Goal: Task Accomplishment & Management: Manage account settings

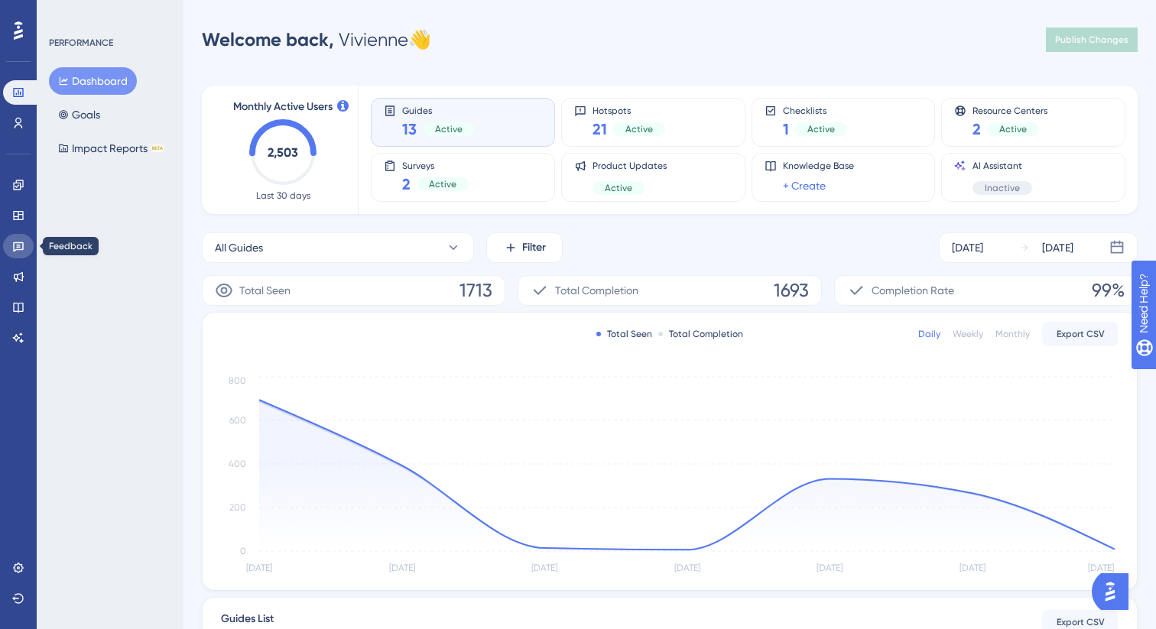
click at [8, 244] on link at bounding box center [18, 246] width 31 height 24
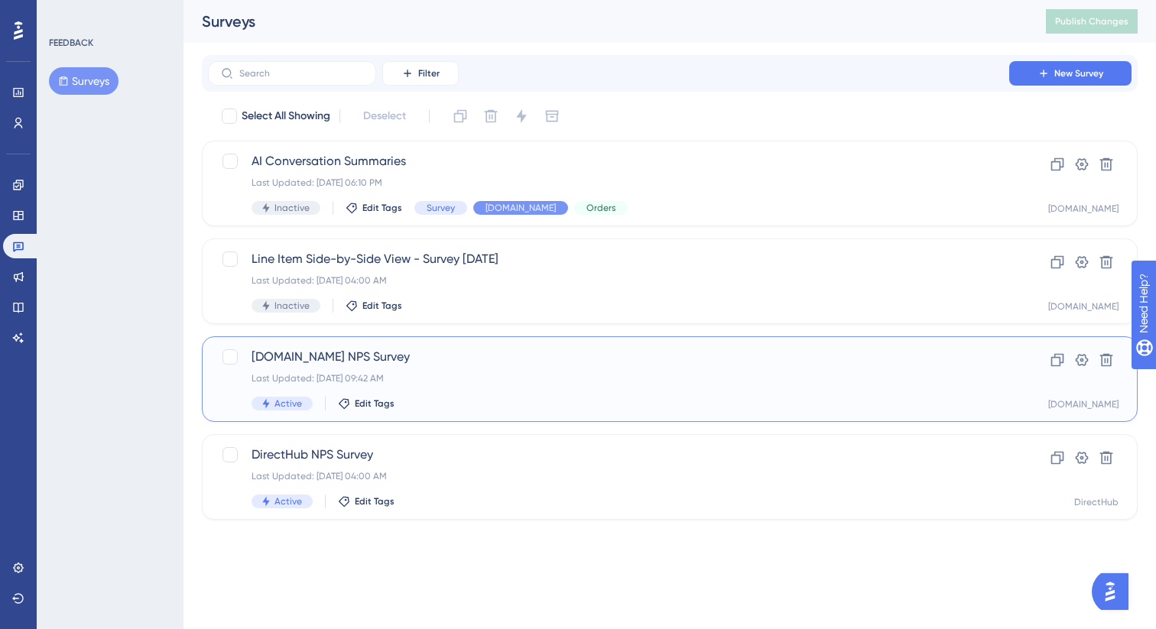
click at [385, 367] on div "[DOMAIN_NAME] NPS Survey Last Updated: [DATE] 09:42 AM Active Edit Tags" at bounding box center [609, 379] width 714 height 63
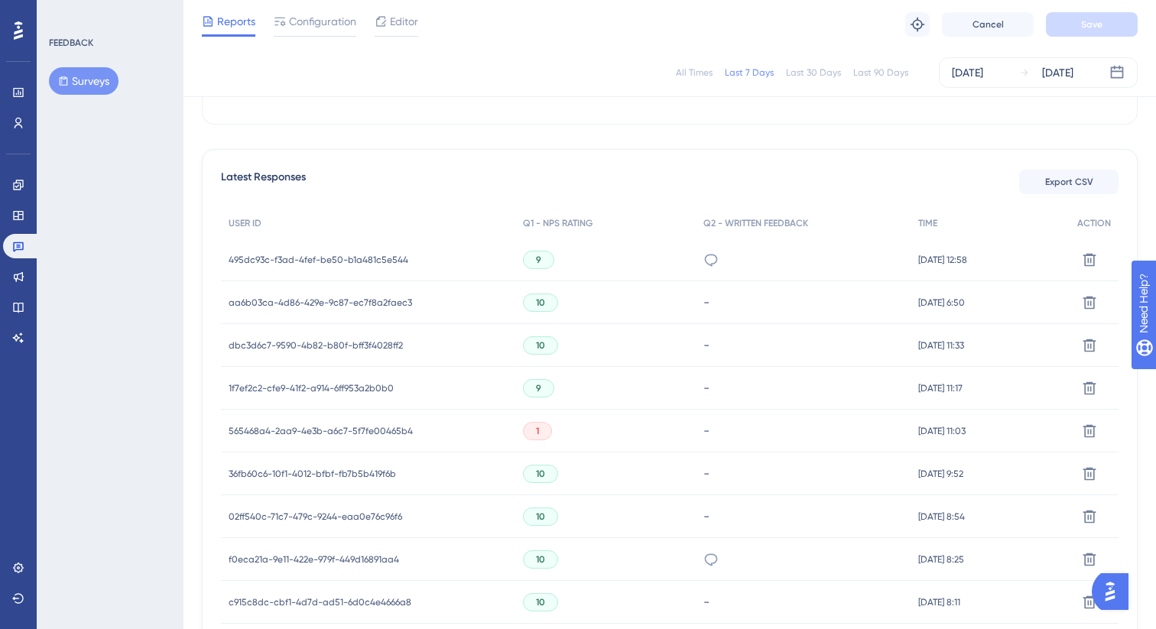
scroll to position [384, 0]
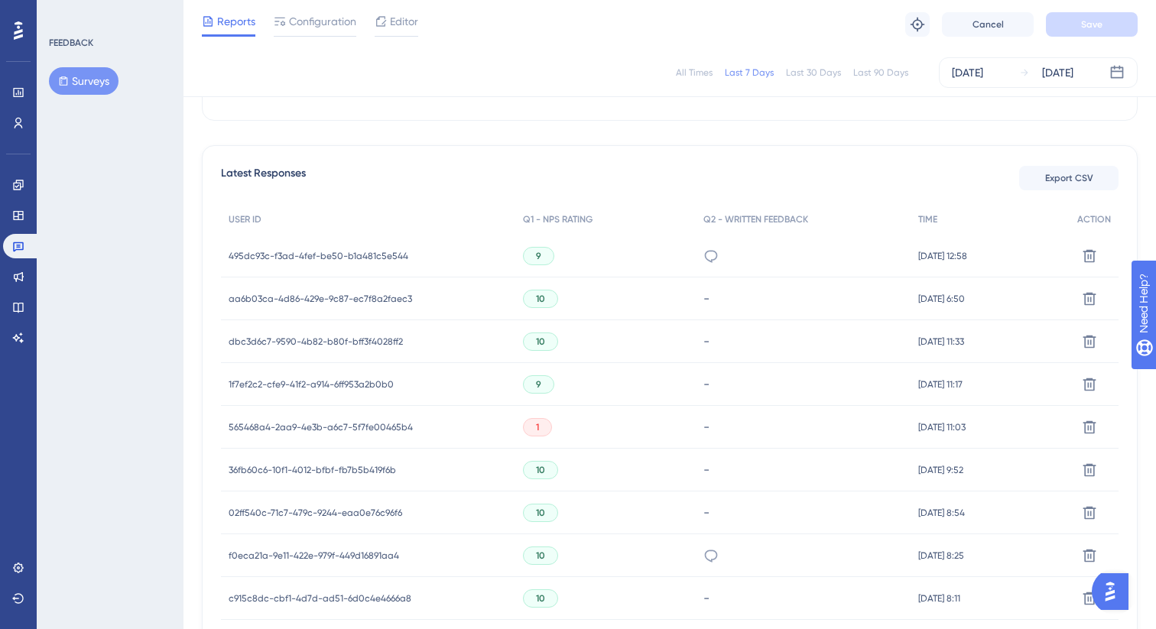
click at [385, 367] on div "1f7ef2c2-cfe9-41f2-a914-6ff953a2b0b0 1f7ef2c2-cfe9-41f2-a914-6ff953a2b0b0" at bounding box center [311, 384] width 165 height 43
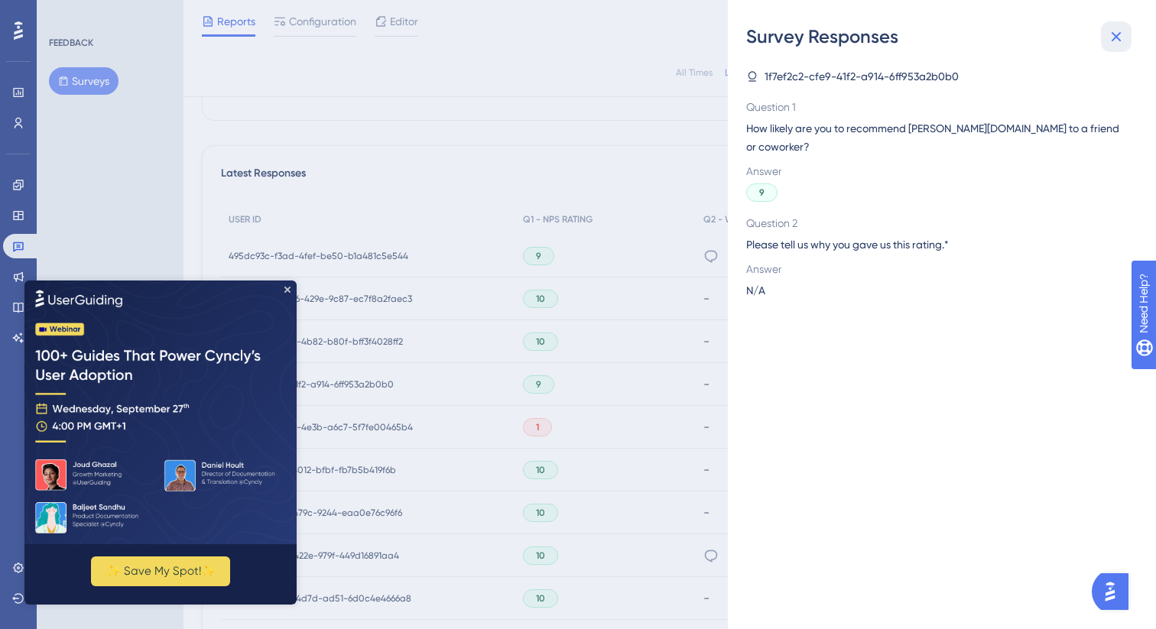
click at [1112, 30] on icon at bounding box center [1116, 37] width 18 height 18
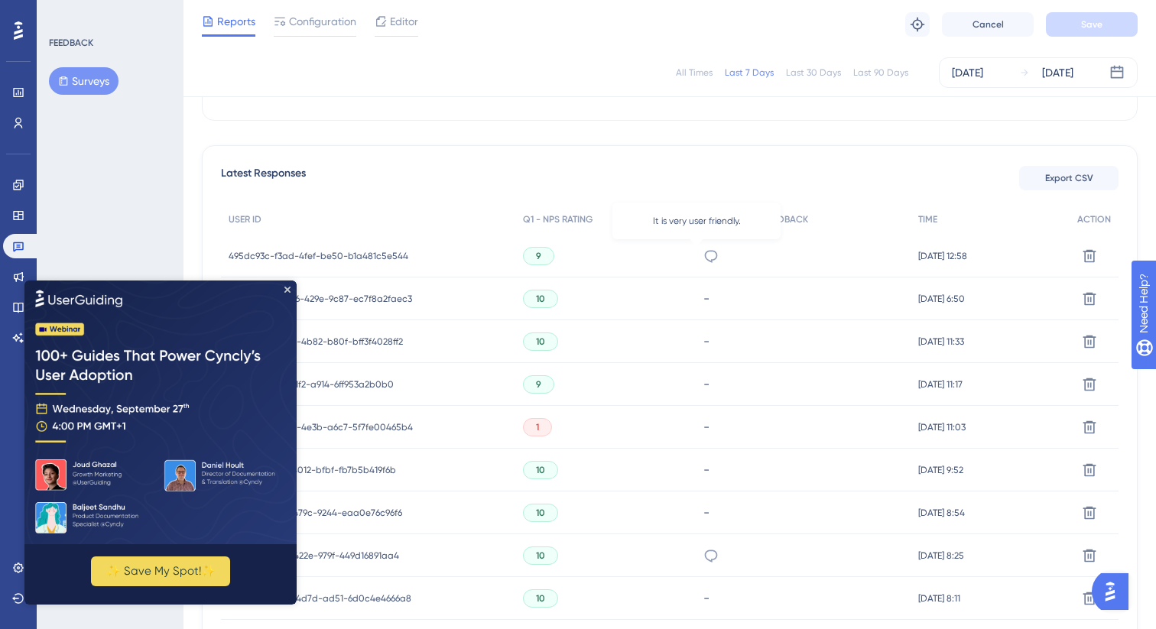
click at [704, 250] on icon at bounding box center [710, 256] width 13 height 12
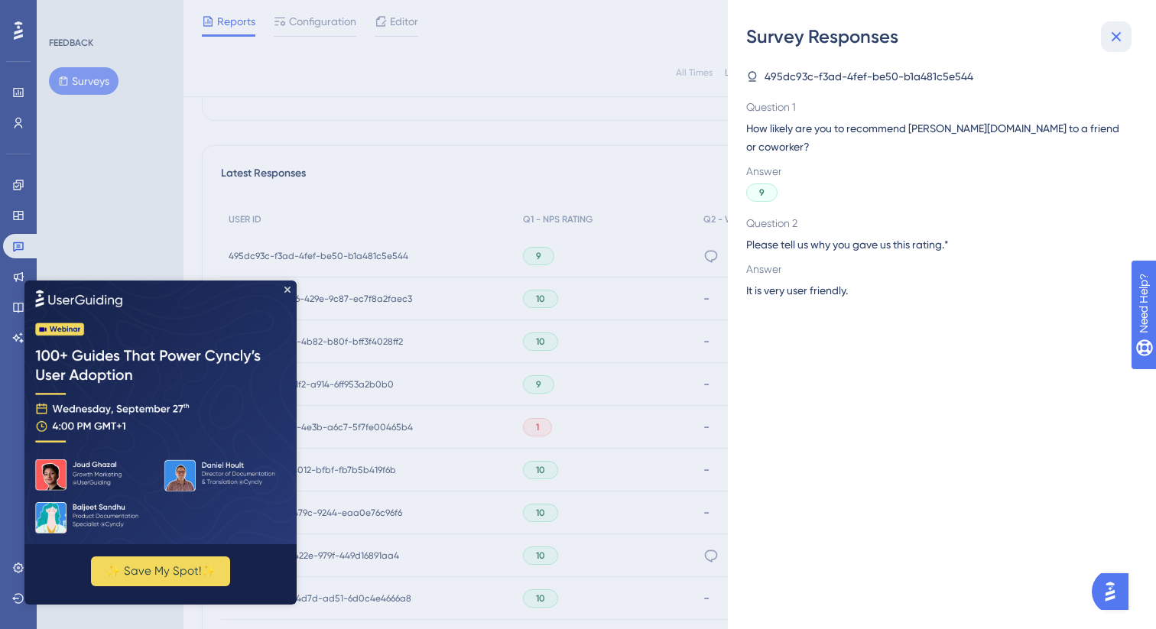
click at [1120, 33] on icon at bounding box center [1116, 37] width 18 height 18
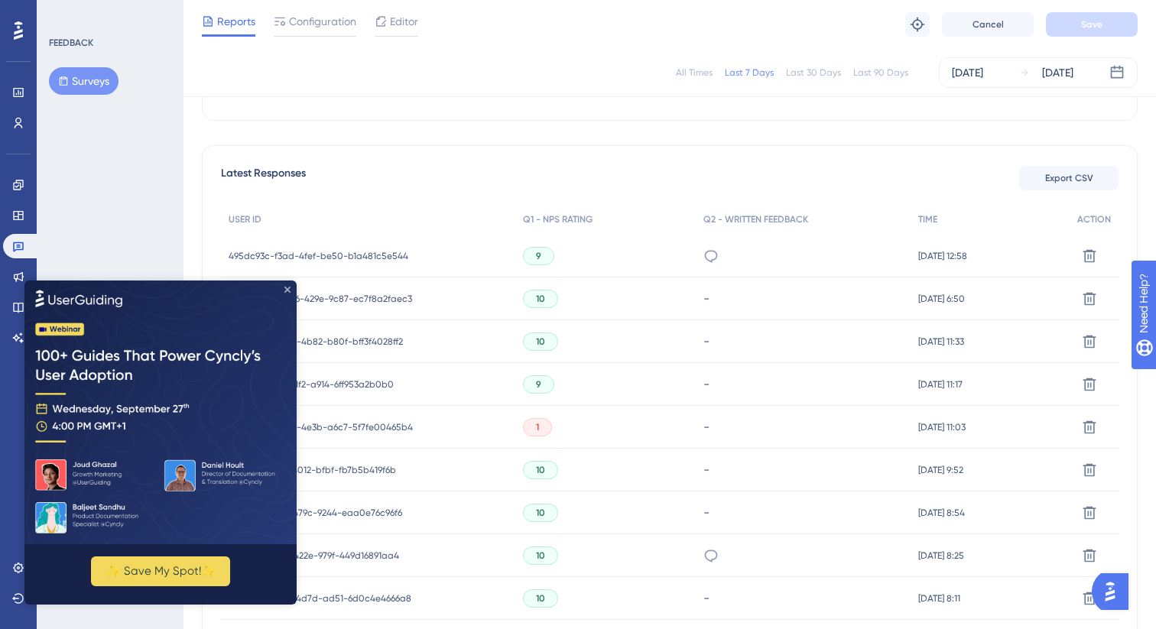
click at [288, 287] on icon "Close Preview" at bounding box center [287, 289] width 6 height 6
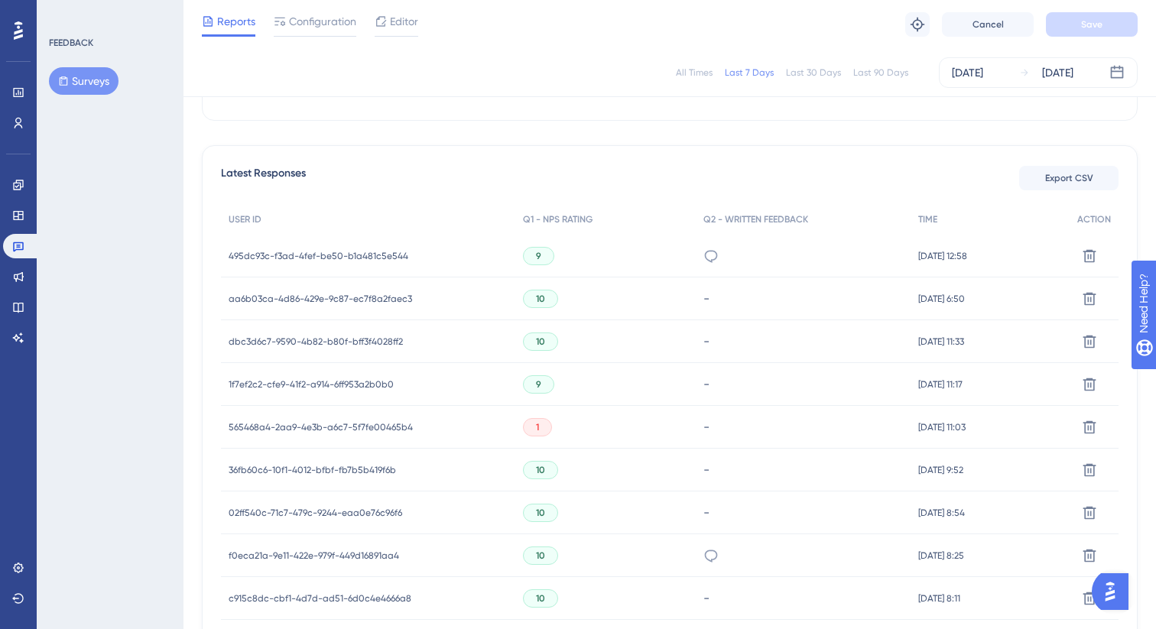
click at [311, 266] on div "495dc93c-f3ad-4fef-be50-b1a481c5e544 495dc93c-f3ad-4fef-be50-b1a481c5e544" at bounding box center [319, 256] width 180 height 43
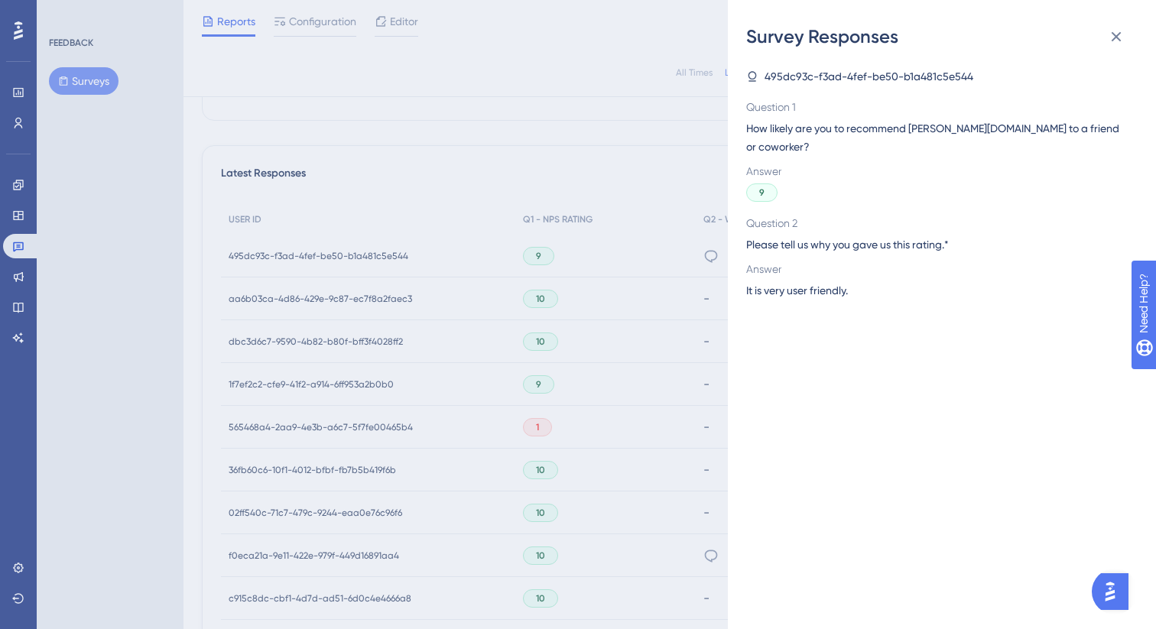
click at [311, 266] on div "Survey Responses 495dc93c-f3ad-4fef-be50-b1a481c5e544 Question 1 How likely are…" at bounding box center [578, 314] width 1156 height 629
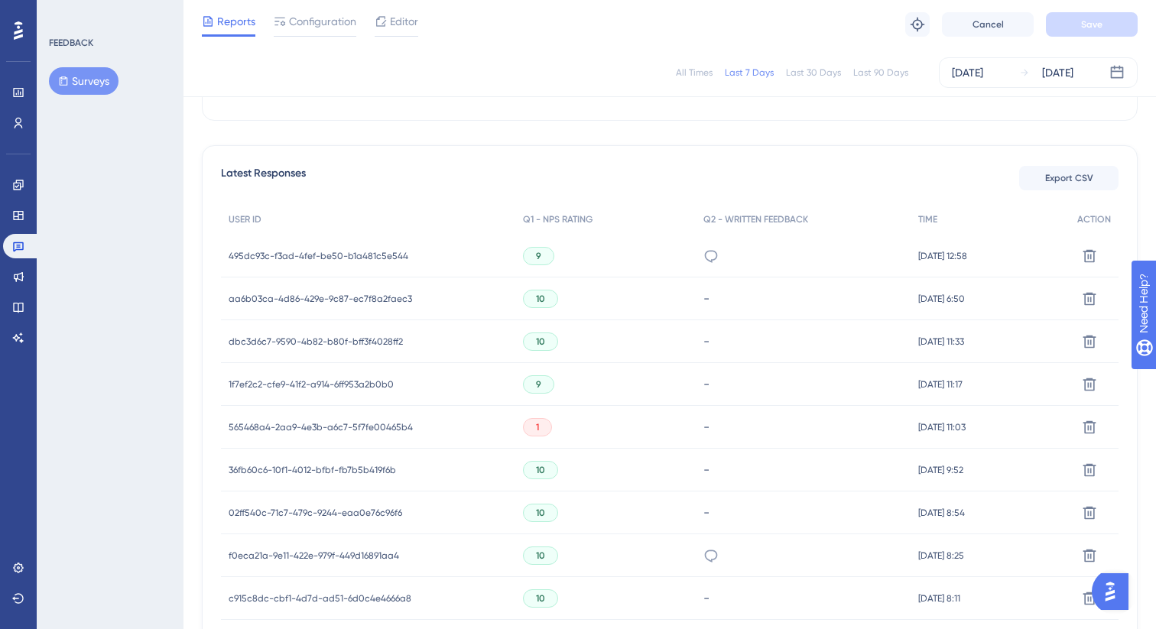
click at [311, 266] on div "495dc93c-f3ad-4fef-be50-b1a481c5e544 495dc93c-f3ad-4fef-be50-b1a481c5e544" at bounding box center [319, 256] width 180 height 43
click at [307, 250] on span "495dc93c-f3ad-4fef-be50-b1a481c5e544" at bounding box center [319, 256] width 180 height 12
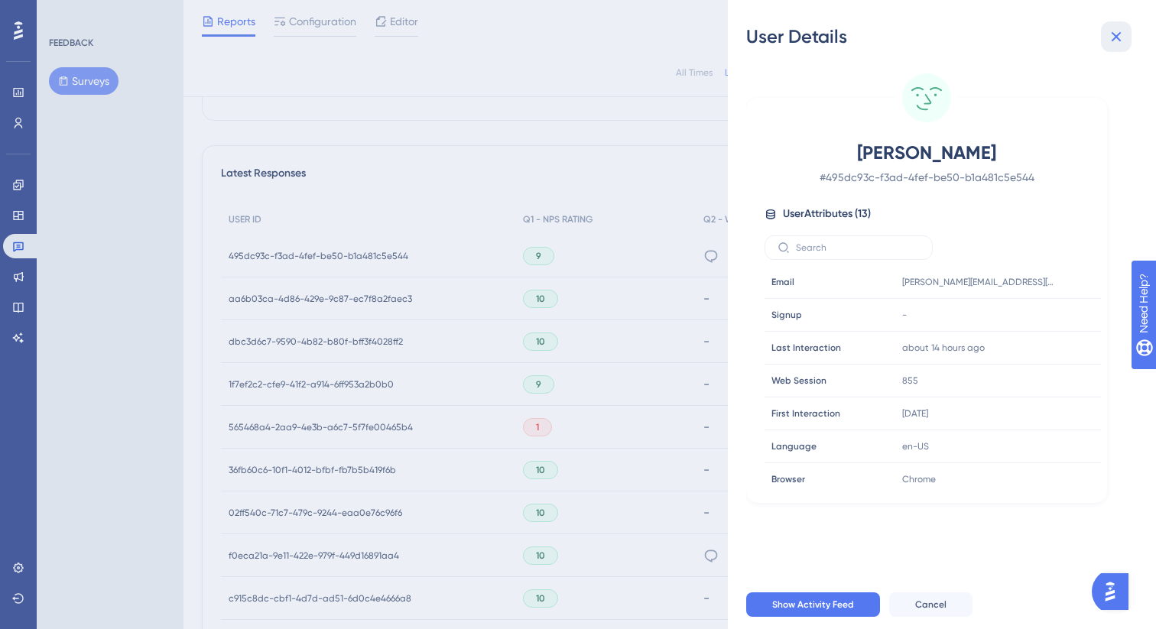
click at [1109, 36] on icon at bounding box center [1116, 37] width 18 height 18
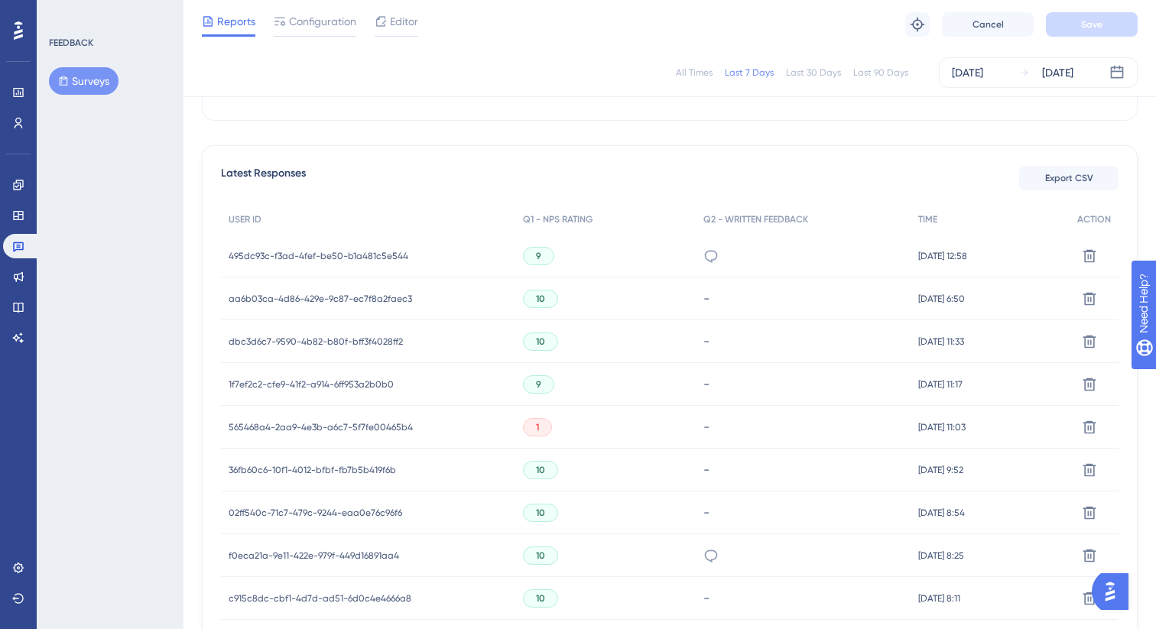
click at [419, 246] on div "495dc93c-f3ad-4fef-be50-b1a481c5e544 495dc93c-f3ad-4fef-be50-b1a481c5e544" at bounding box center [368, 256] width 294 height 43
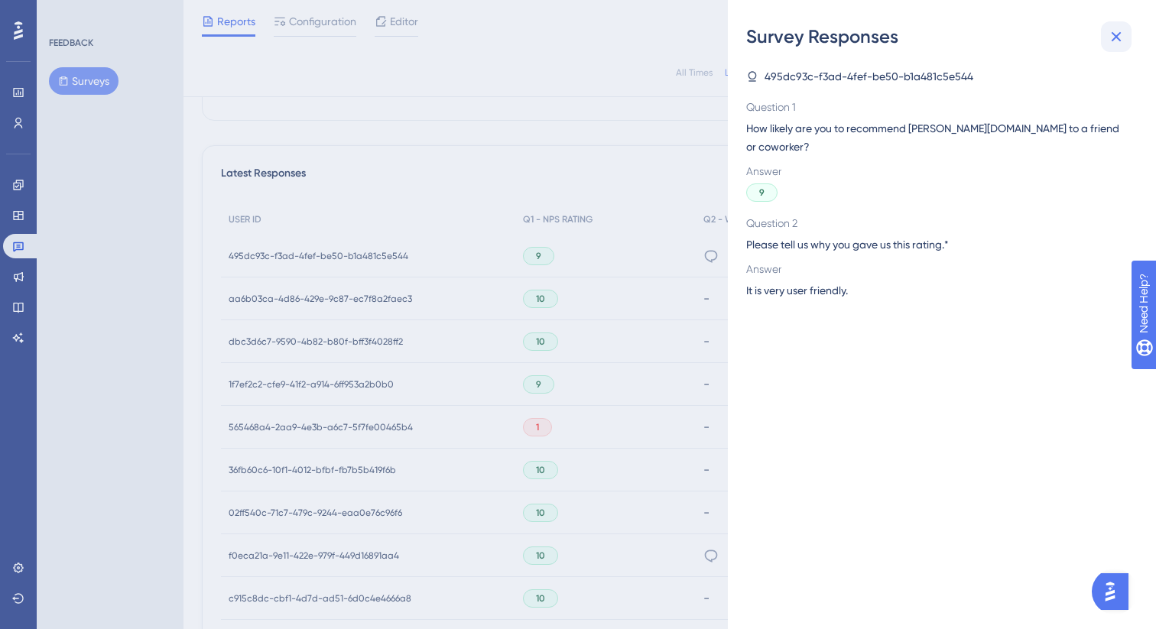
click at [1130, 33] on button at bounding box center [1116, 36] width 31 height 31
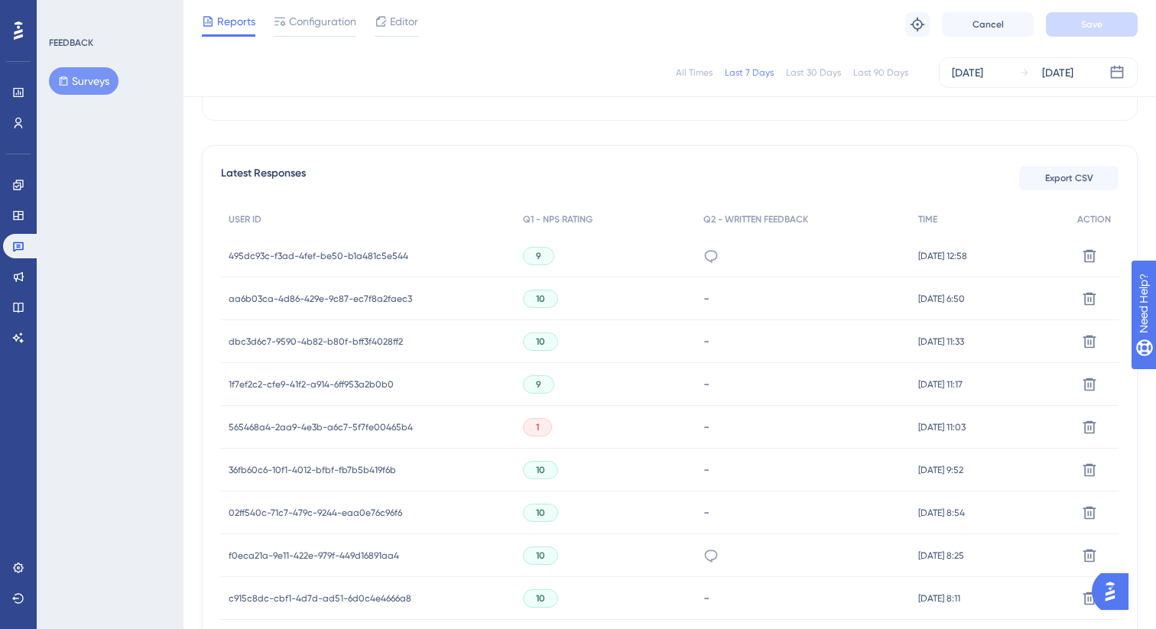
click at [293, 252] on span "495dc93c-f3ad-4fef-be50-b1a481c5e544" at bounding box center [319, 256] width 180 height 12
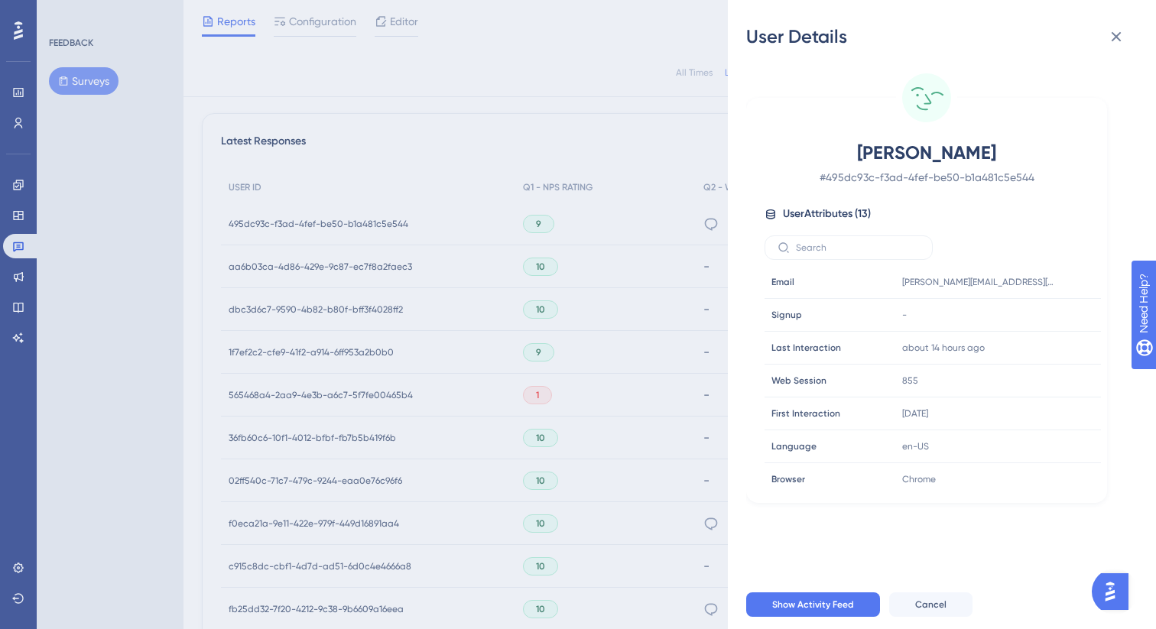
scroll to position [417, 0]
click at [1129, 37] on button at bounding box center [1116, 36] width 31 height 31
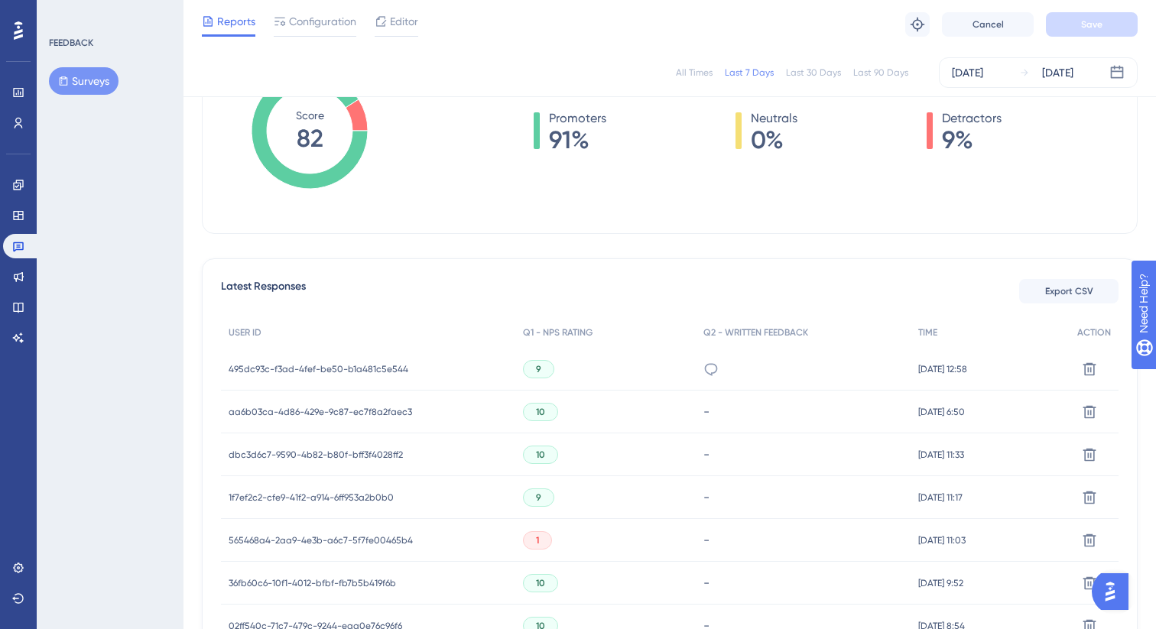
scroll to position [265, 0]
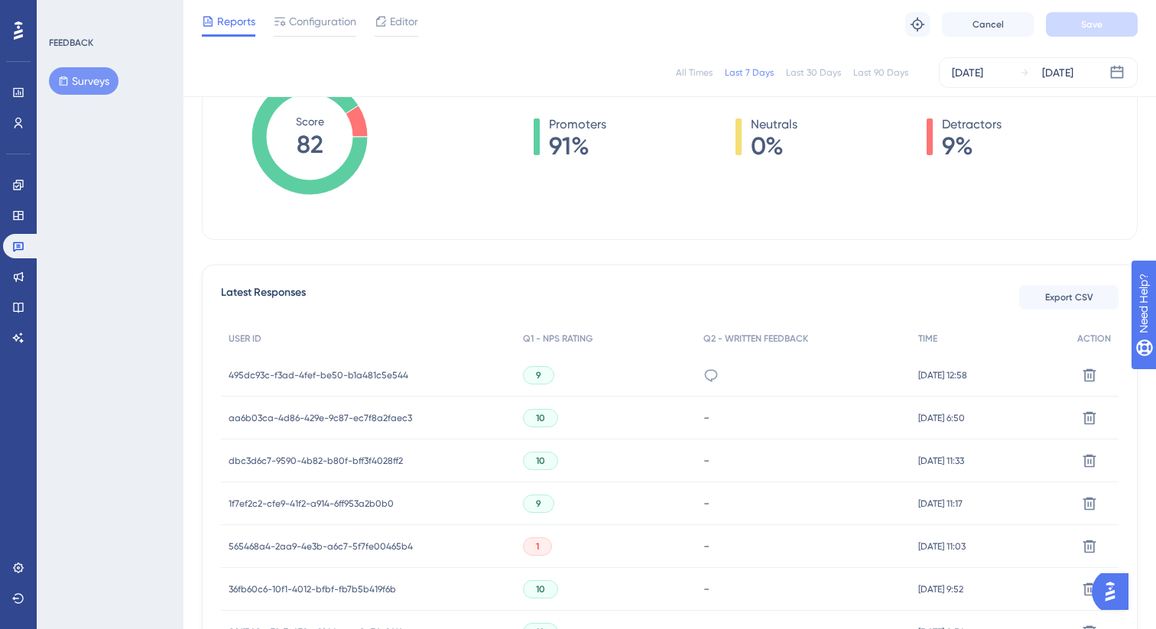
click at [301, 419] on span "aa6b03ca-4d86-429e-9c87-ec7f8a2faec3" at bounding box center [320, 418] width 183 height 12
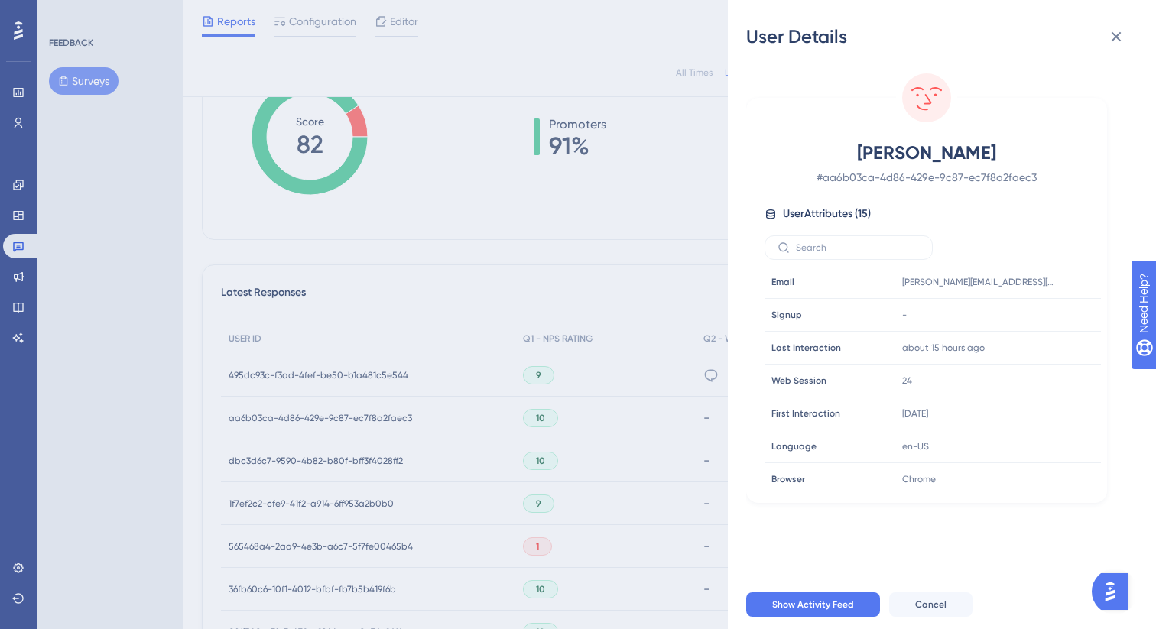
click at [269, 451] on div "User Details [PERSON_NAME] # aa6b03ca-4d86-429e-9c87-ec7f8a2faec3 User Attribut…" at bounding box center [578, 314] width 1156 height 629
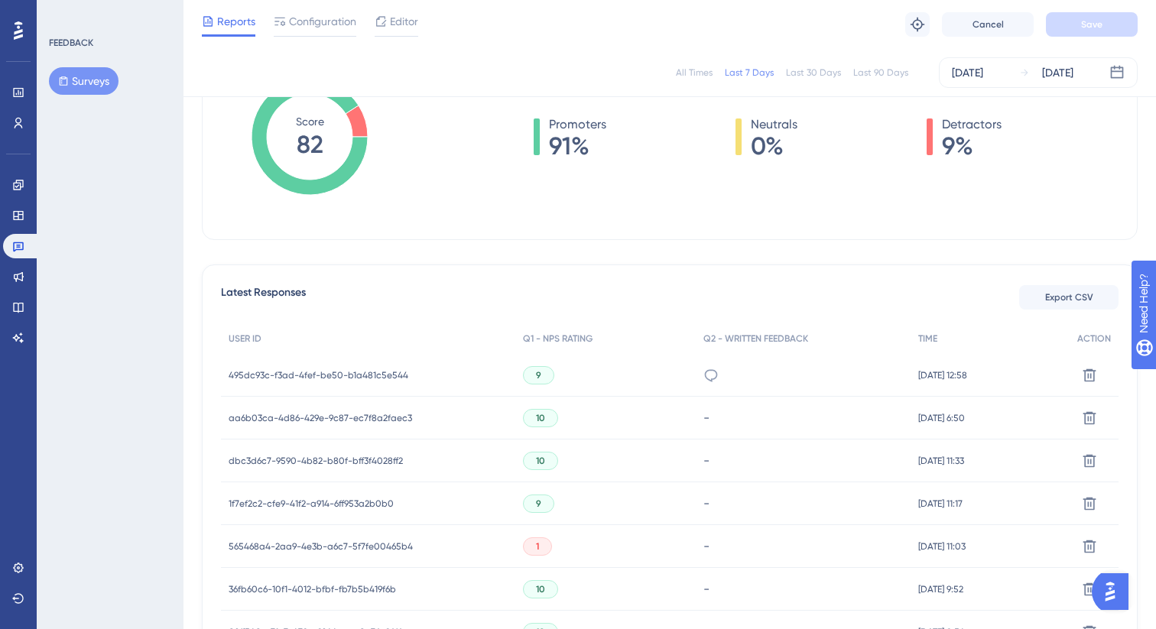
click at [278, 448] on div "dbc3d6c7-9590-4b82-b80f-bff3f4028ff2 dbc3d6c7-9590-4b82-b80f-bff3f4028ff2" at bounding box center [316, 461] width 174 height 43
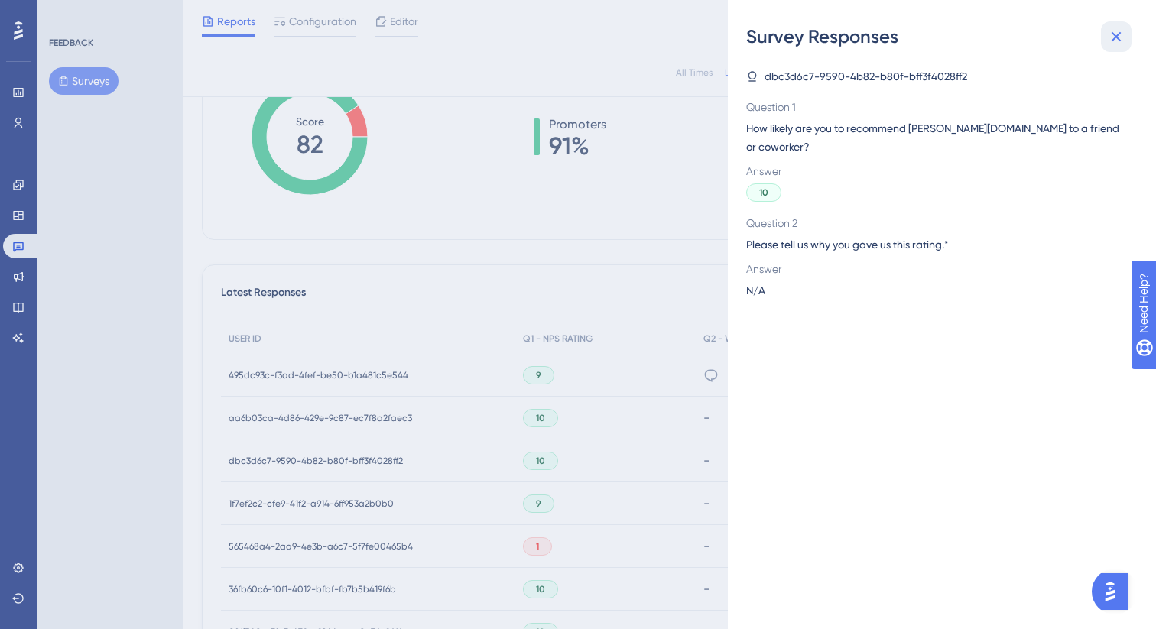
click at [1111, 36] on icon at bounding box center [1116, 37] width 18 height 18
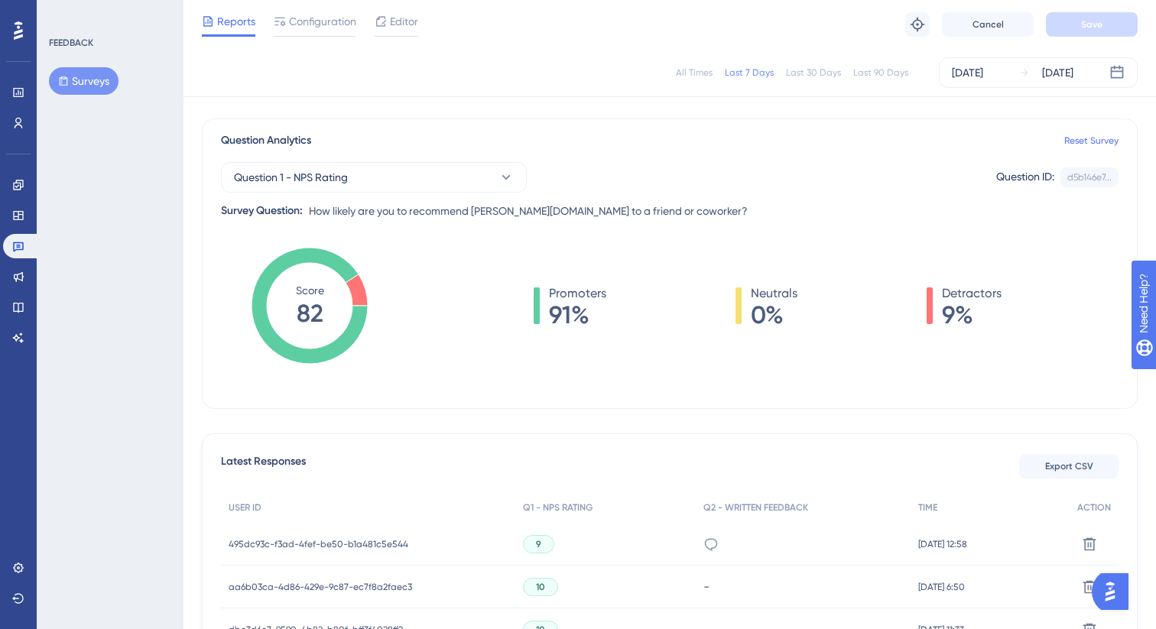
scroll to position [0, 0]
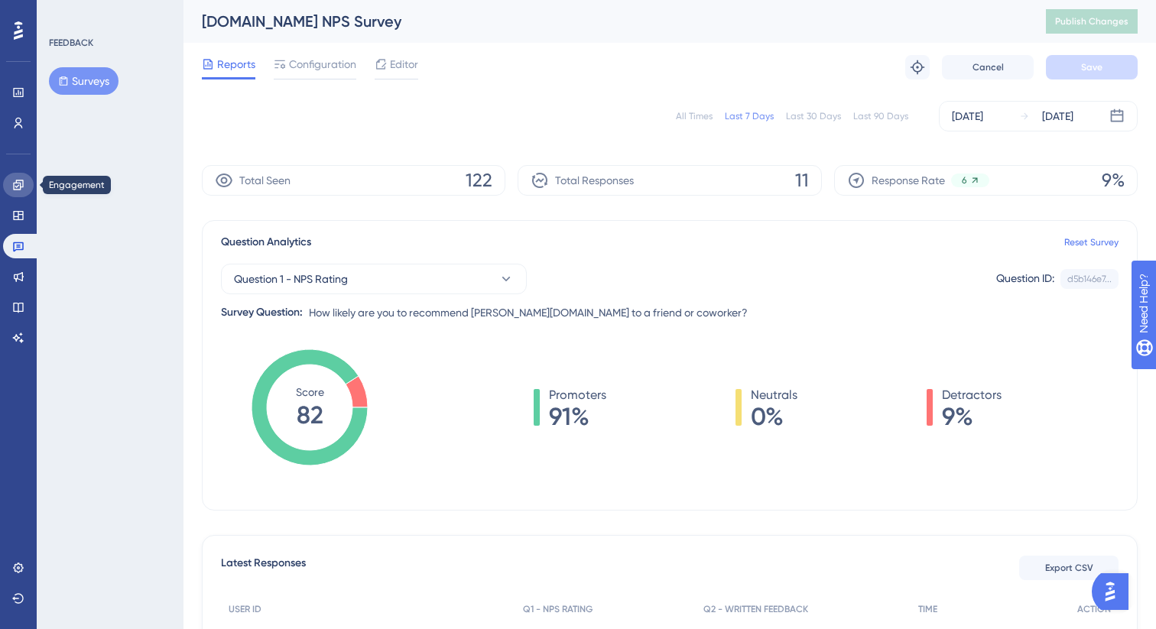
click at [18, 182] on icon at bounding box center [18, 185] width 12 height 12
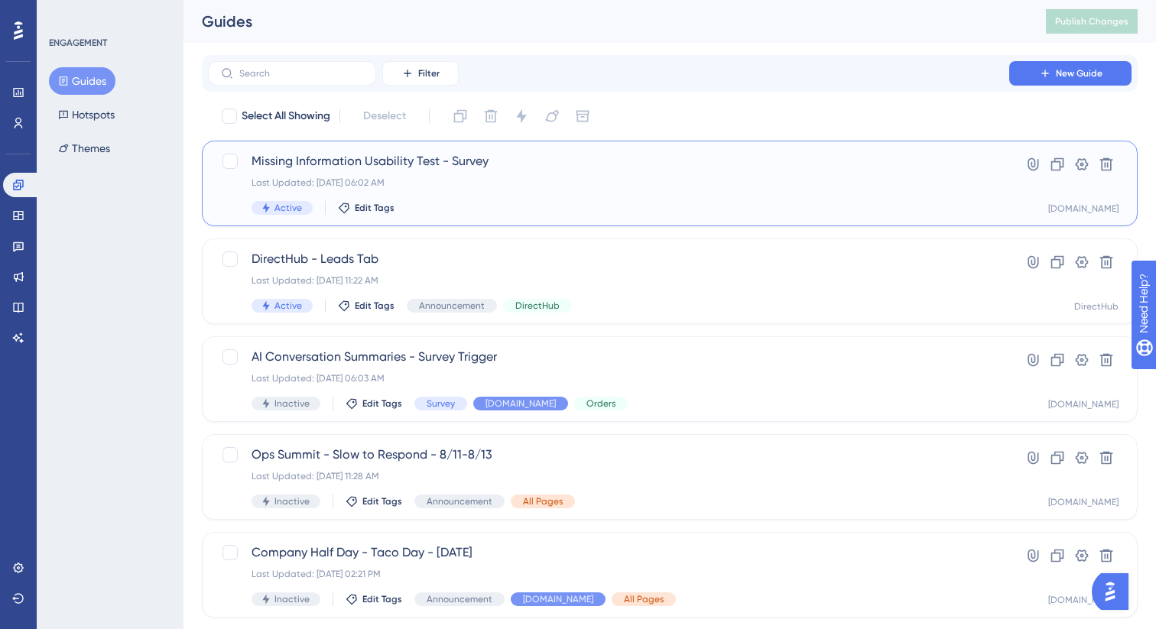
click at [452, 207] on div "Active Edit Tags" at bounding box center [609, 208] width 714 height 14
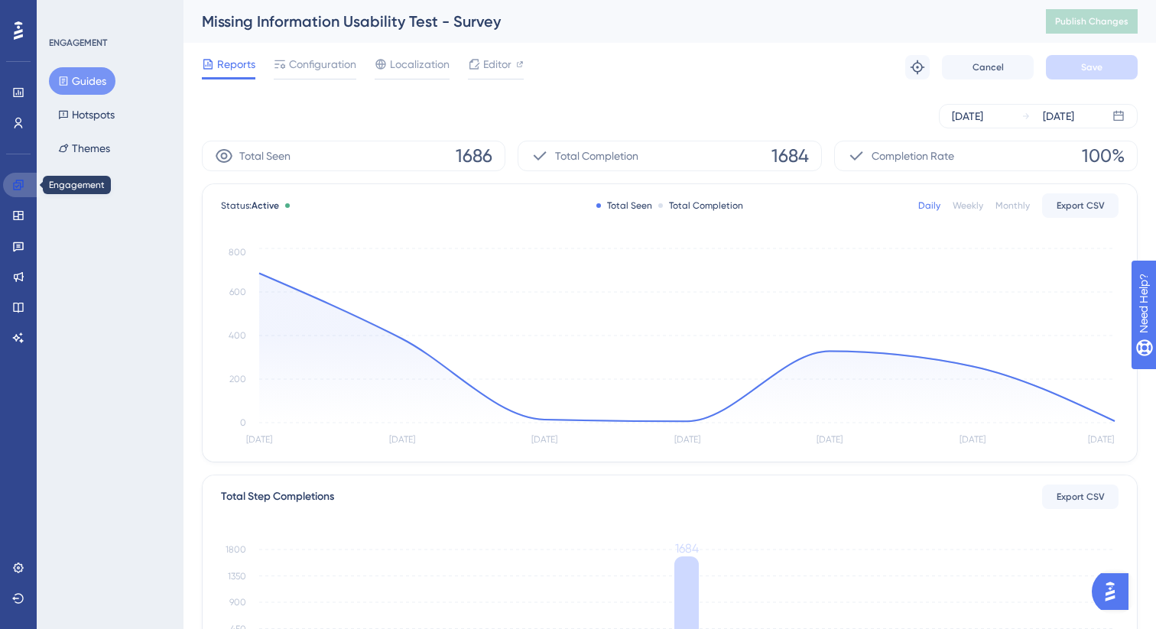
click at [13, 183] on icon at bounding box center [18, 185] width 10 height 10
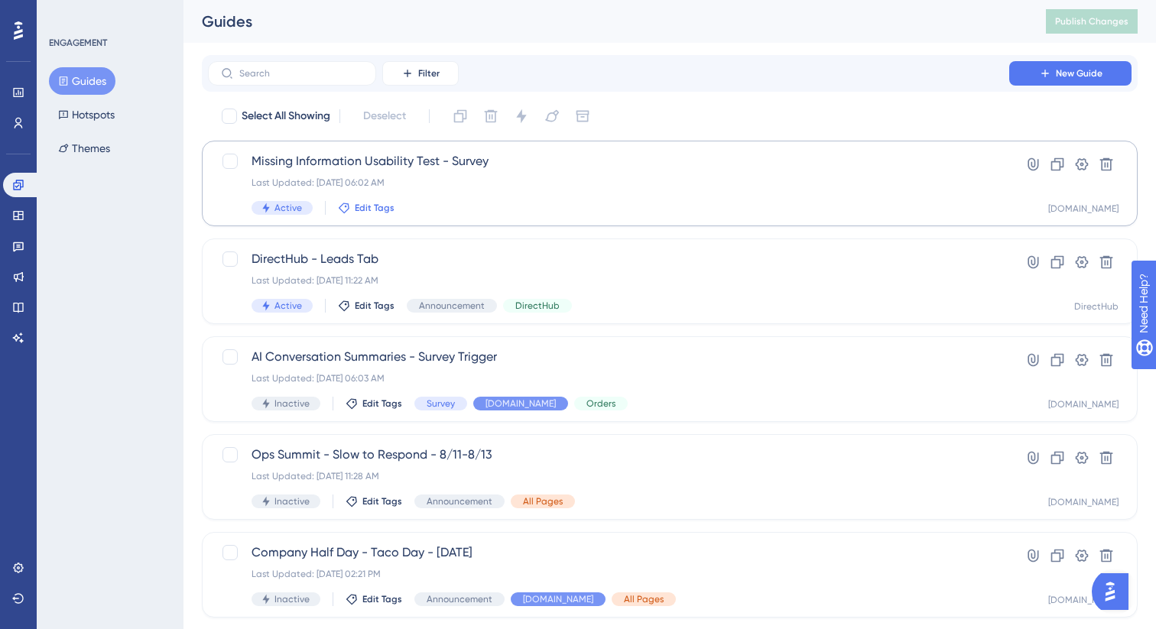
click at [388, 207] on span "Edit Tags" at bounding box center [375, 208] width 40 height 12
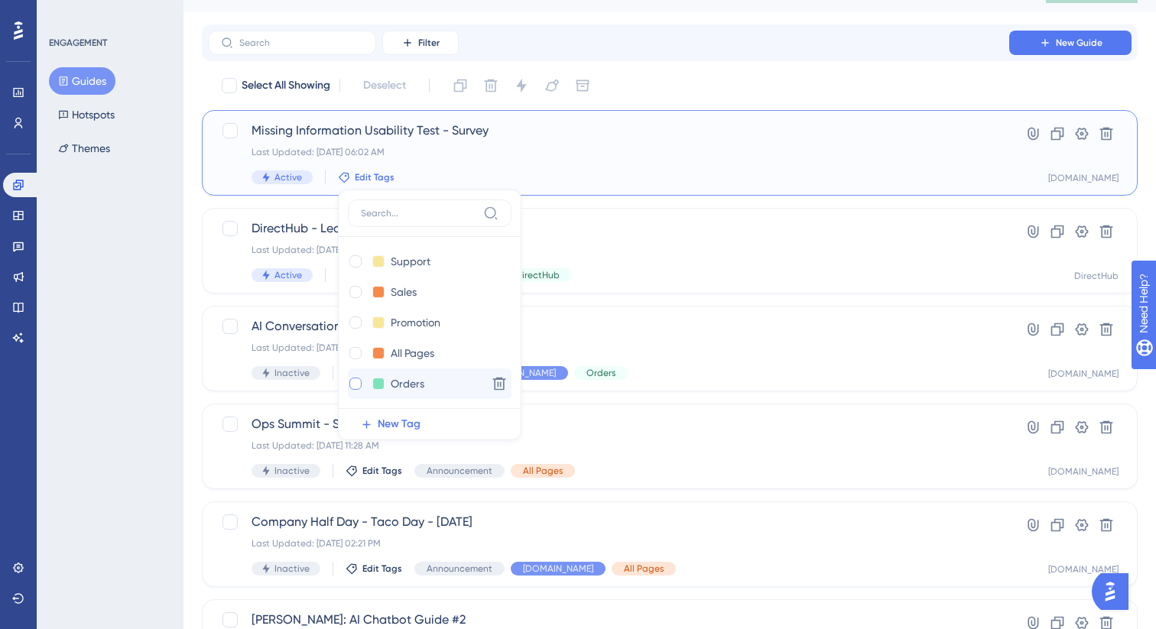
click at [356, 376] on div at bounding box center [355, 383] width 15 height 15
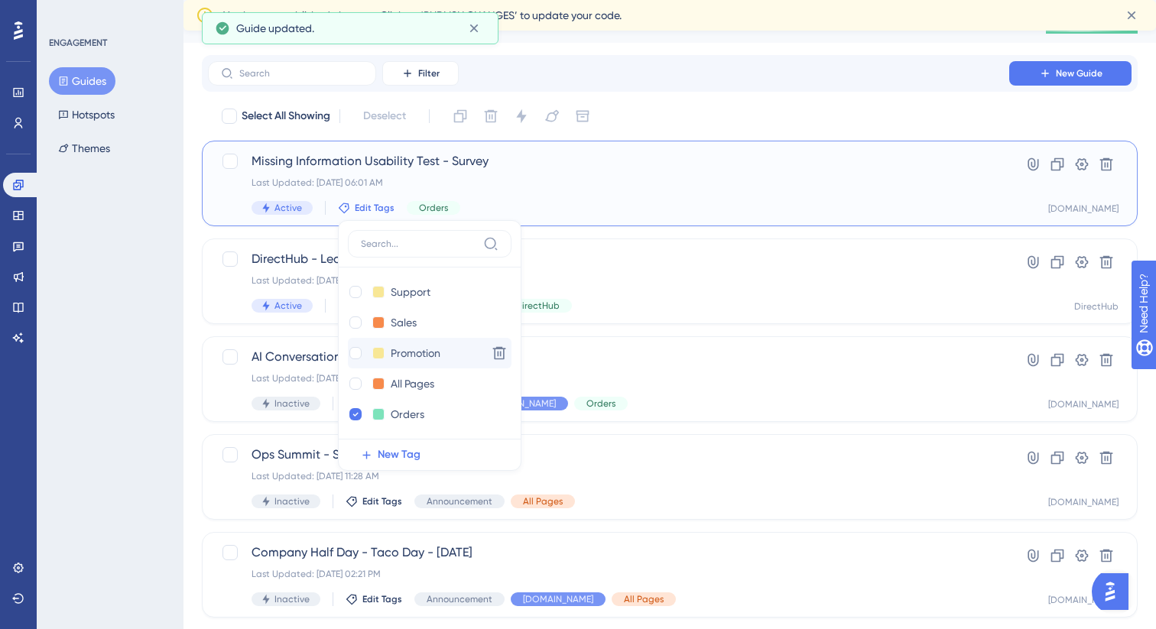
checkbox input "true"
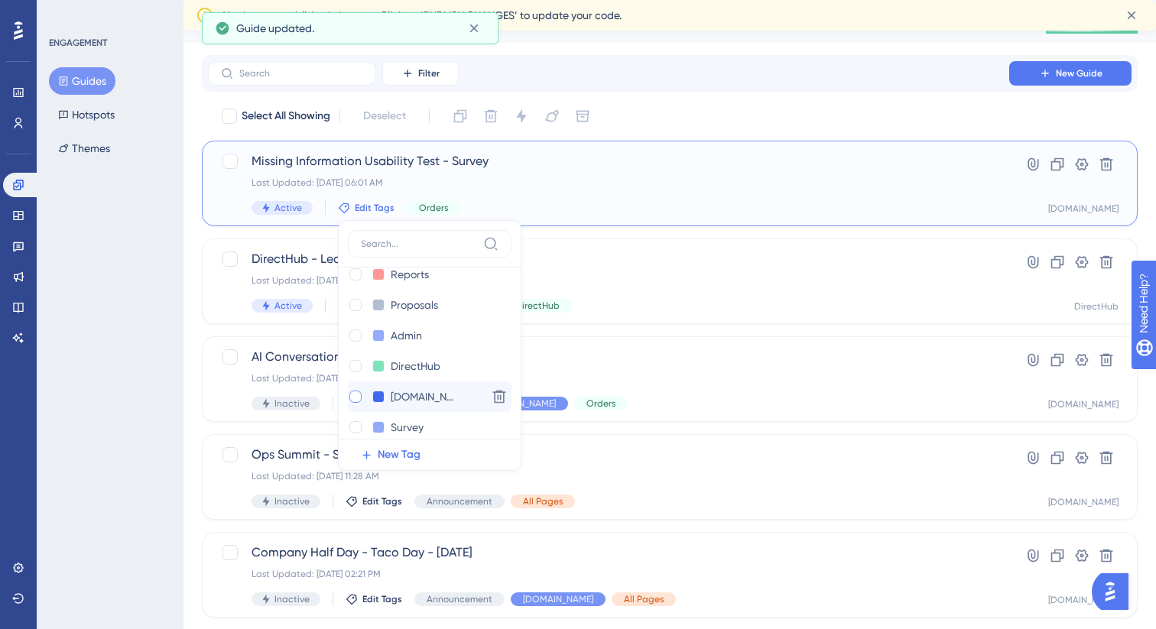
click at [357, 395] on div at bounding box center [355, 397] width 12 height 12
checkbox input "true"
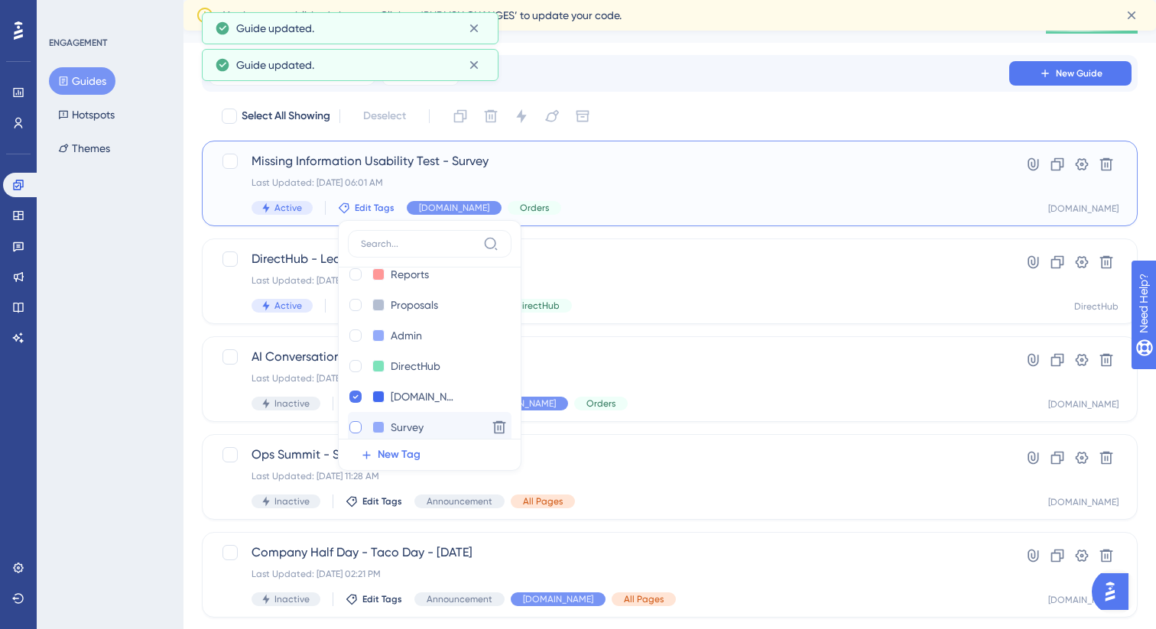
click at [355, 425] on div at bounding box center [355, 427] width 12 height 12
checkbox input "true"
click at [122, 400] on div "ENGAGEMENT Guides Hotspots Themes" at bounding box center [110, 314] width 147 height 629
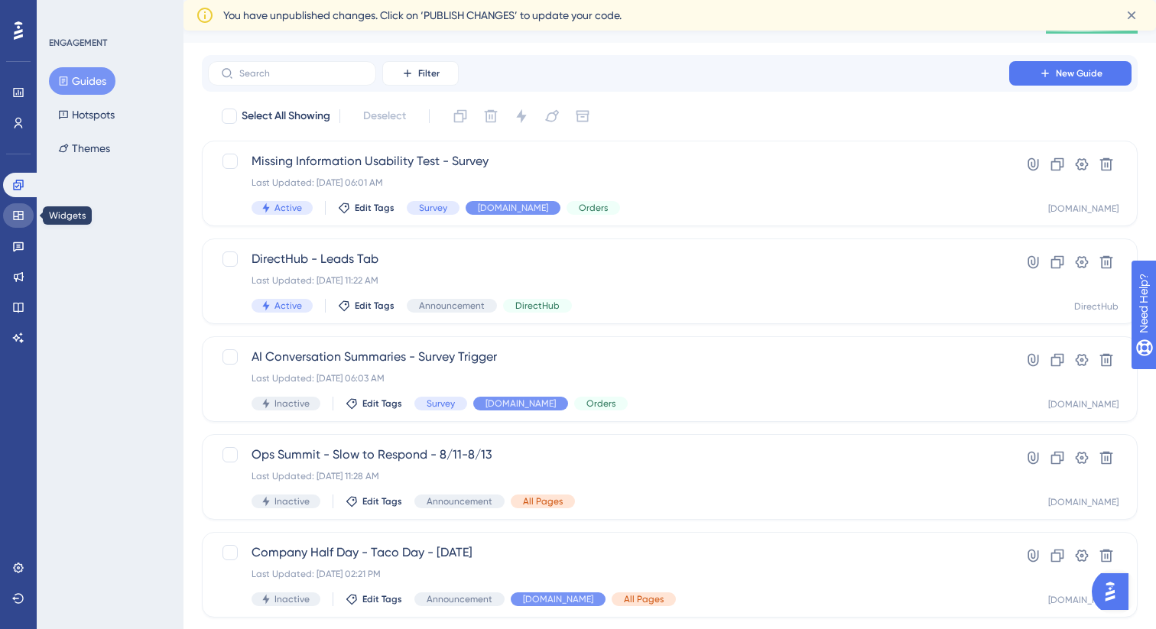
click at [16, 222] on link at bounding box center [18, 215] width 31 height 24
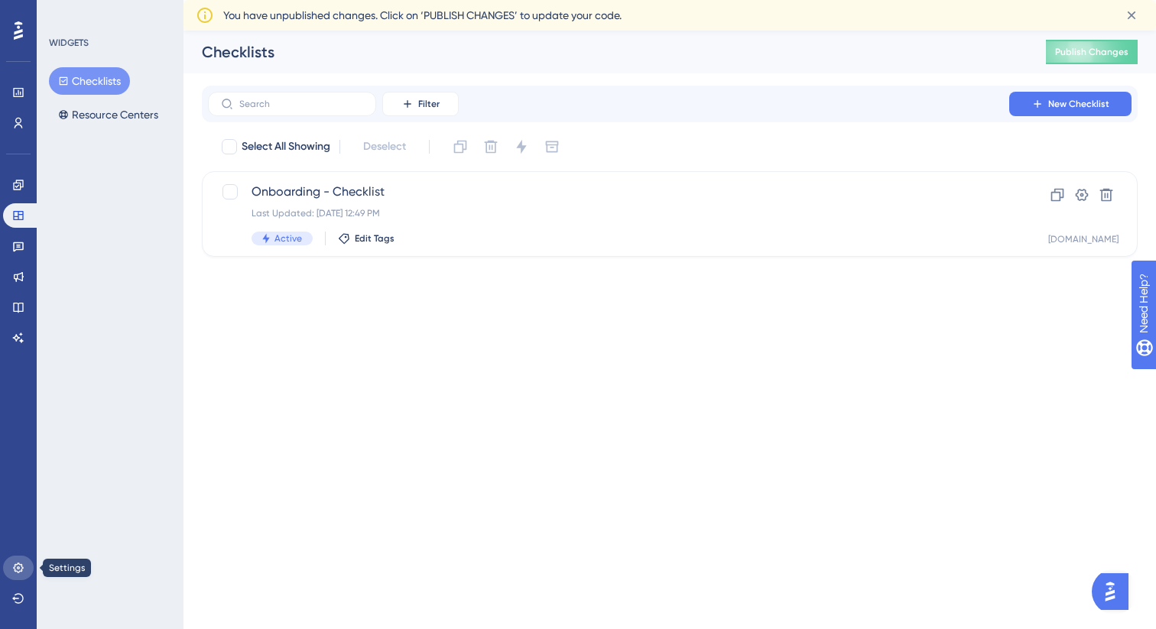
click at [24, 570] on link at bounding box center [18, 568] width 31 height 24
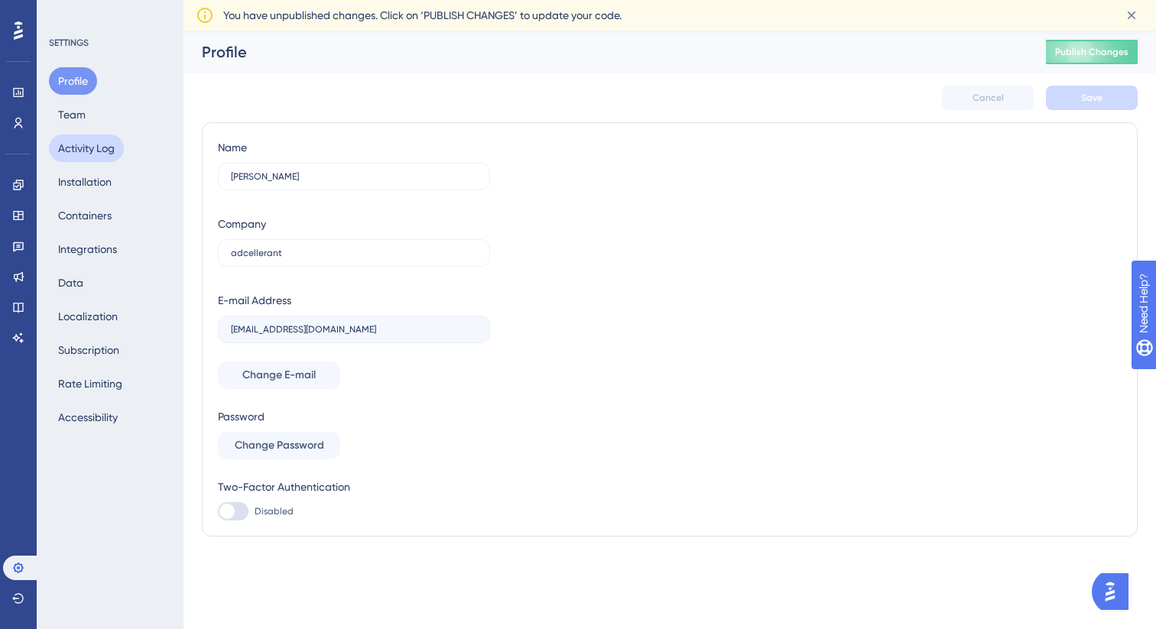
click at [118, 140] on button "Activity Log" at bounding box center [86, 149] width 75 height 28
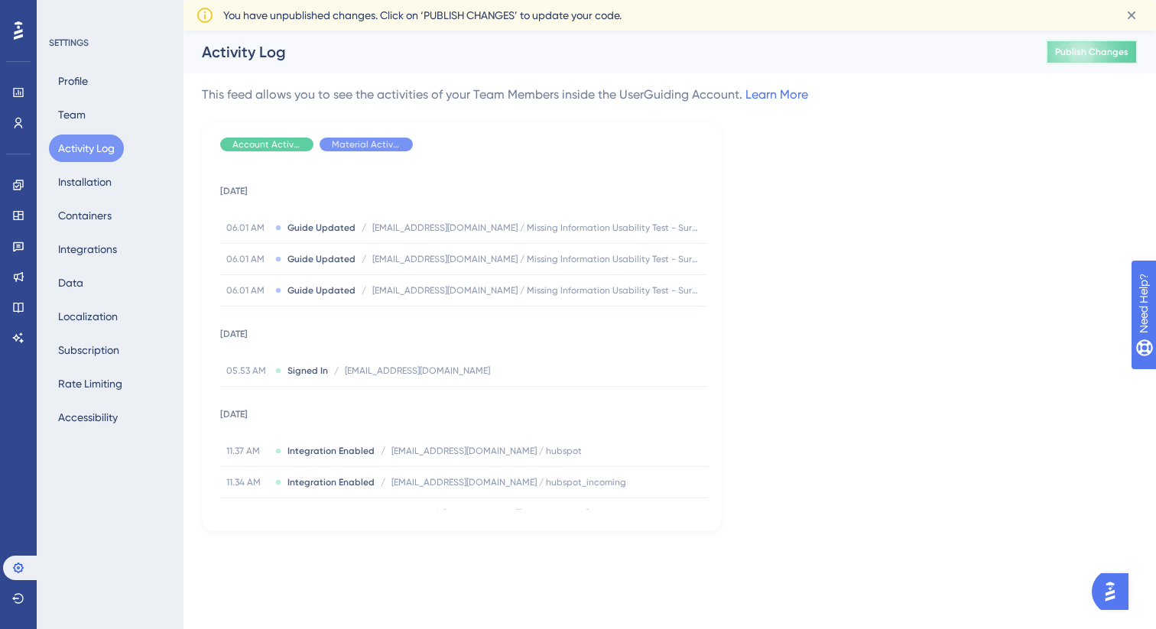
click at [1057, 49] on span "Publish Changes" at bounding box center [1091, 52] width 73 height 12
